Goal: Book appointment/travel/reservation

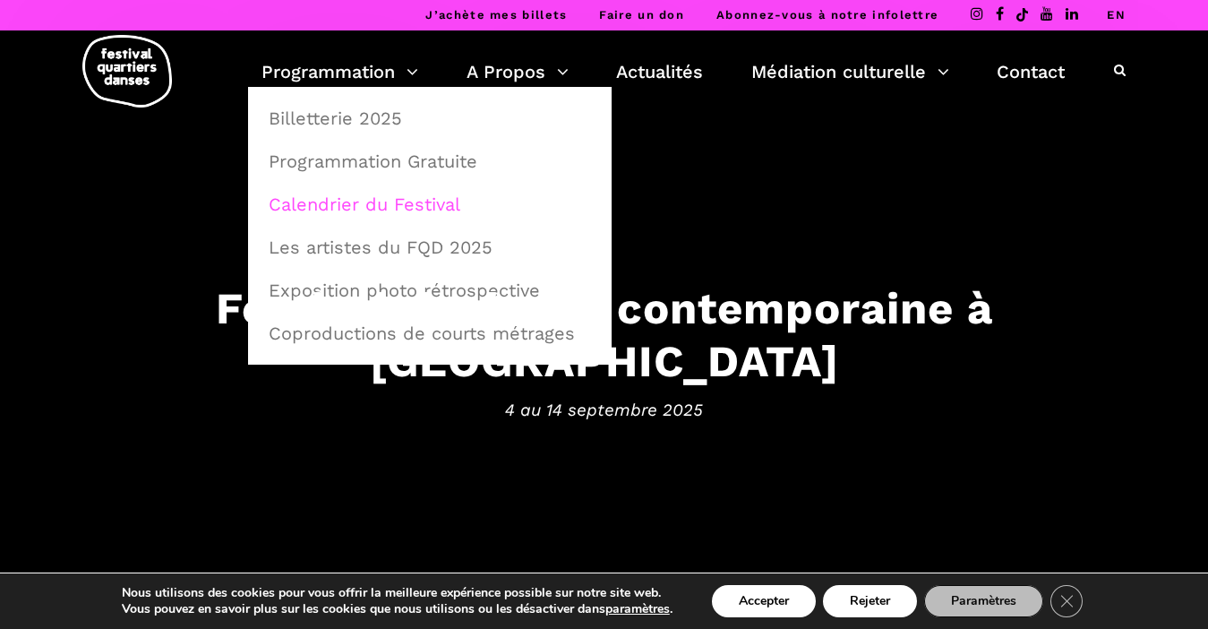
click at [349, 202] on link "Calendrier du Festival" at bounding box center [430, 204] width 344 height 41
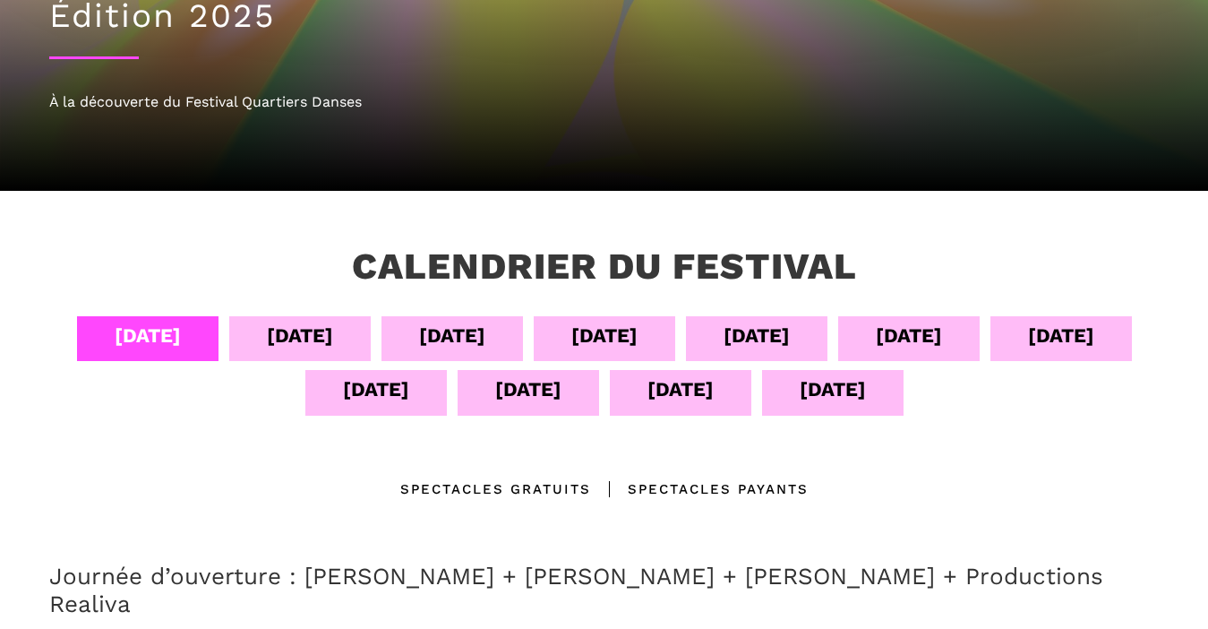
scroll to position [243, 0]
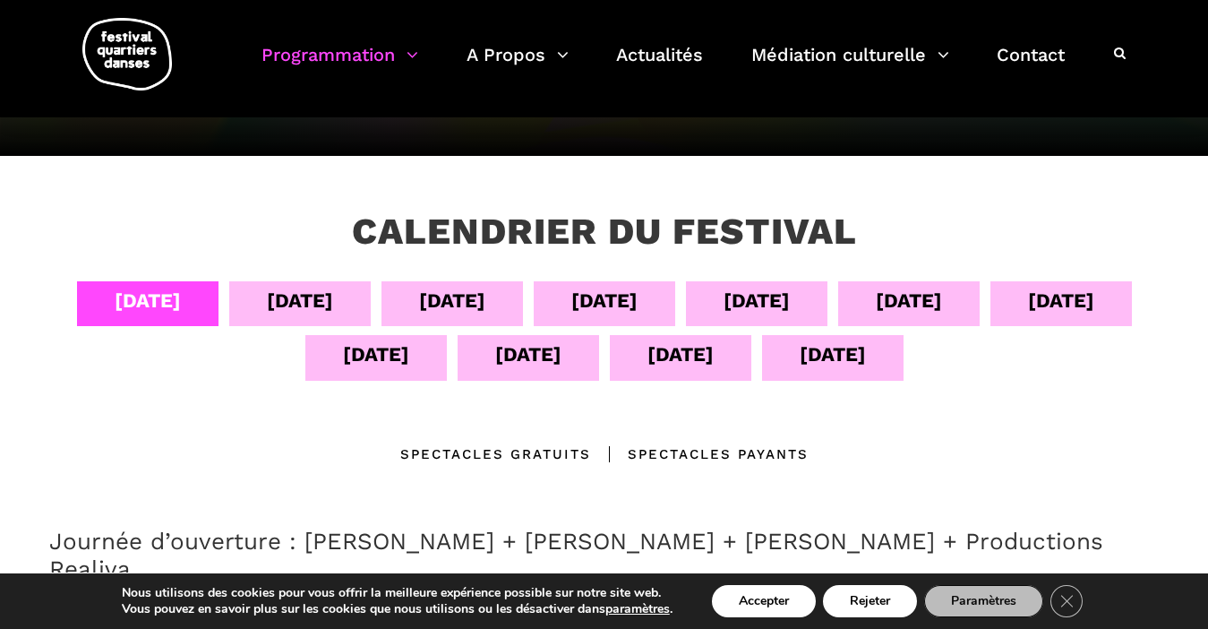
click at [137, 309] on div "04 sept" at bounding box center [148, 300] width 66 height 31
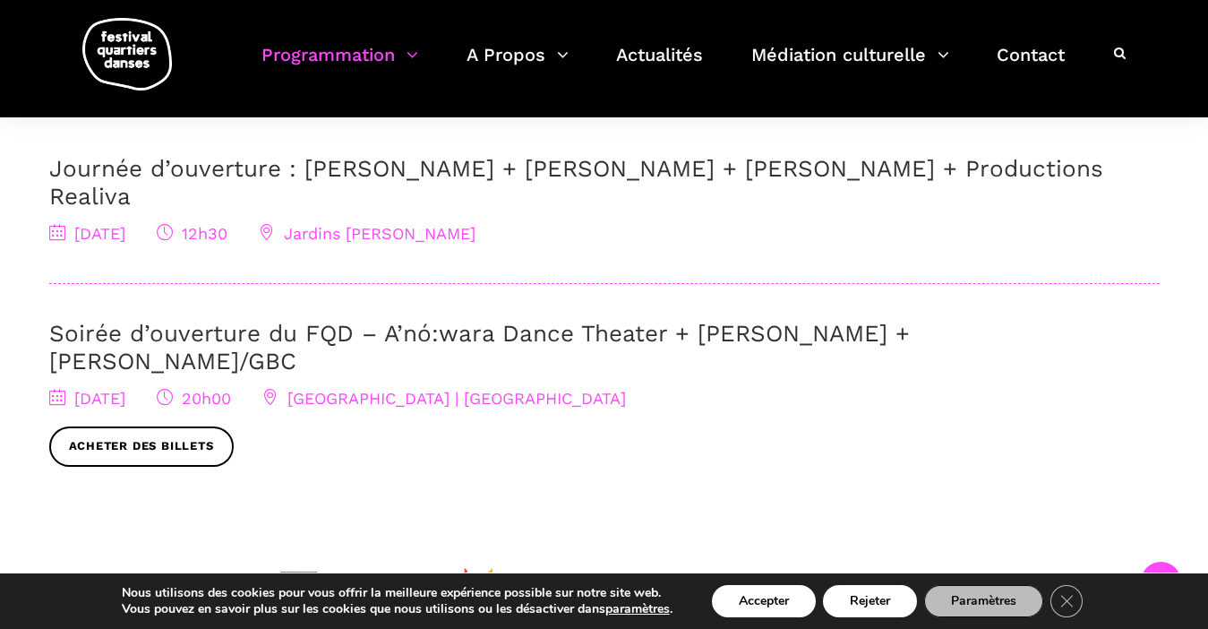
scroll to position [606, 0]
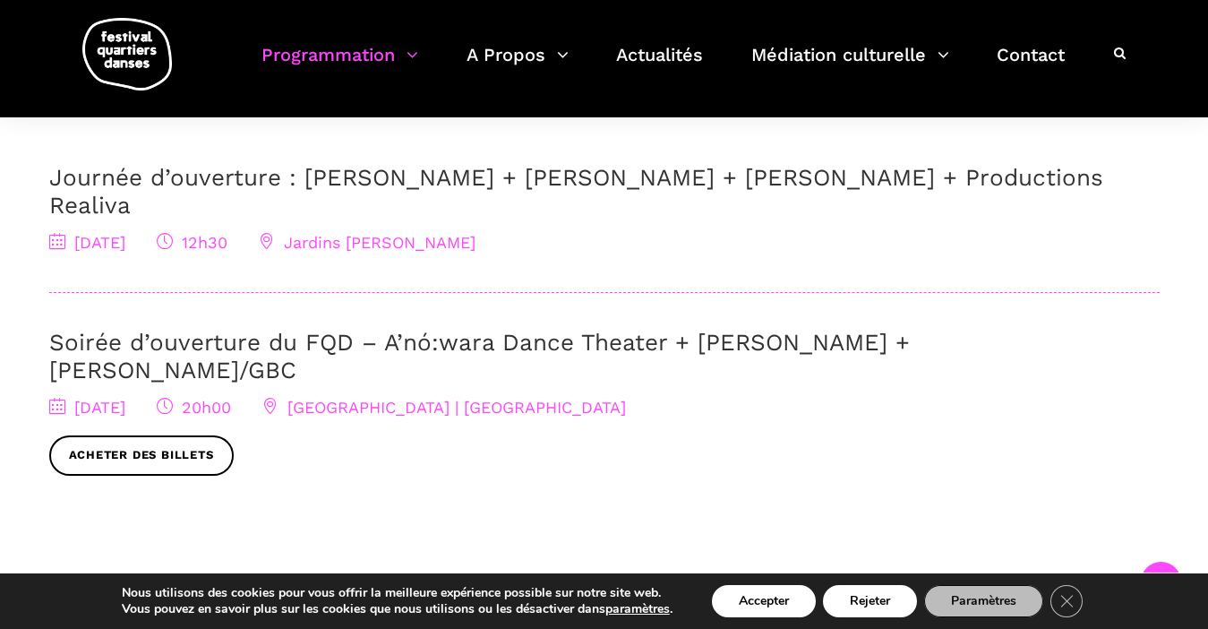
click at [412, 329] on link "Soirée d’ouverture du FQD – A’nó:wara Dance Theater + [PERSON_NAME] + [PERSON_N…" at bounding box center [479, 356] width 860 height 55
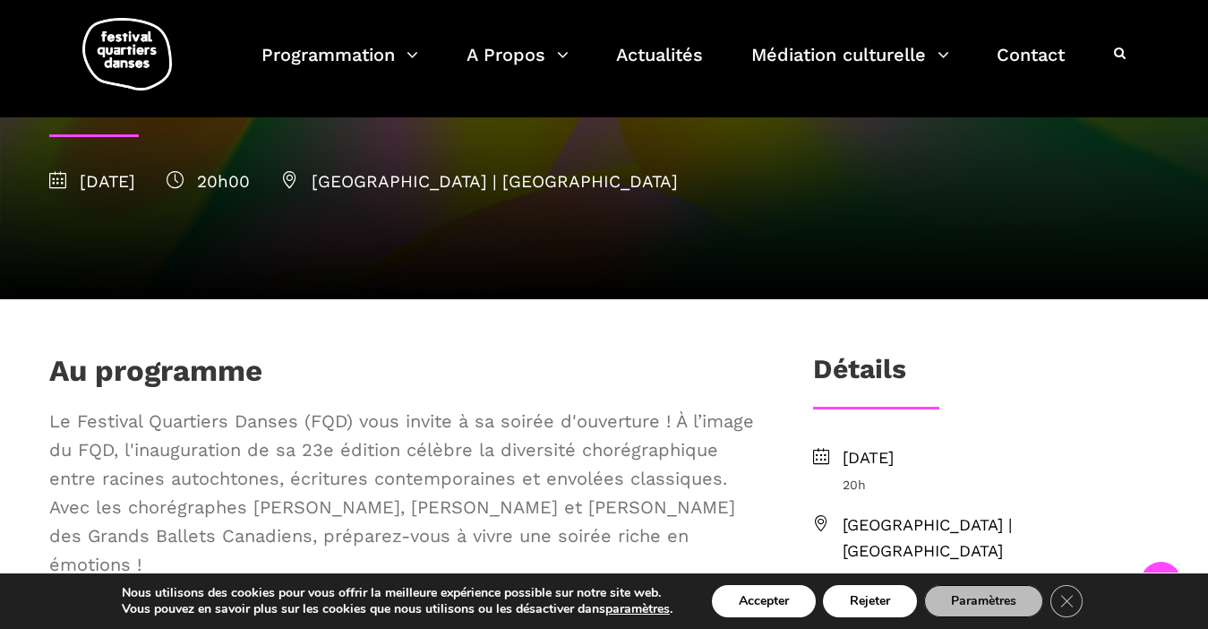
scroll to position [166, 0]
